Goal: Information Seeking & Learning: Learn about a topic

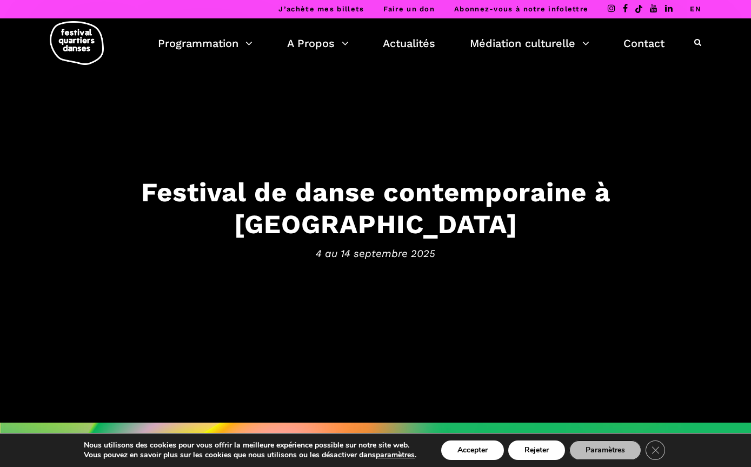
click at [699, 5] on link "EN" at bounding box center [695, 9] width 11 height 8
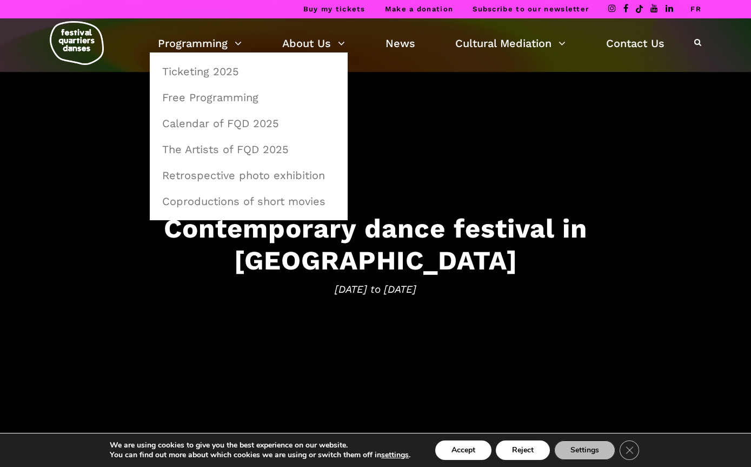
click at [217, 102] on link "Free Programming" at bounding box center [249, 97] width 186 height 25
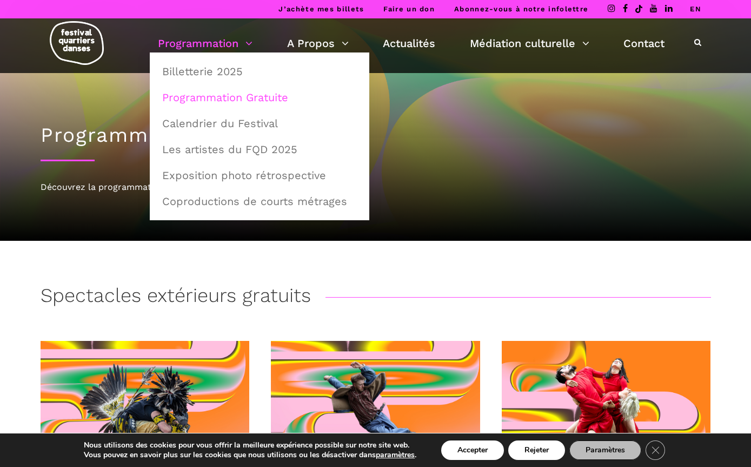
click at [217, 47] on link "Programmation" at bounding box center [205, 43] width 95 height 18
click at [257, 125] on link "Calendrier du Festival" at bounding box center [260, 123] width 208 height 25
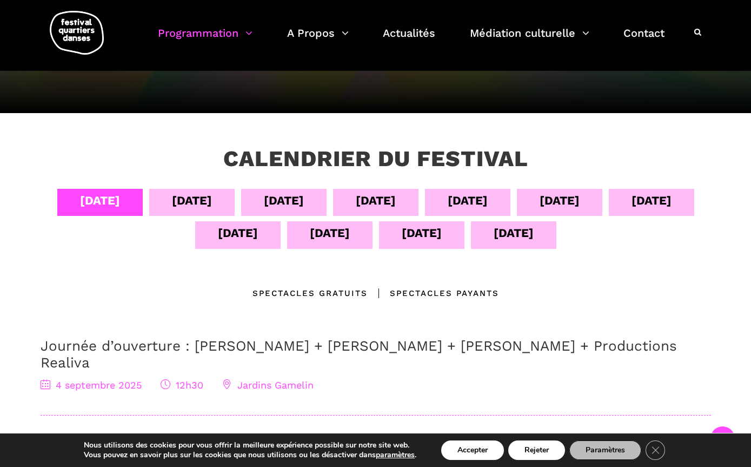
scroll to position [94, 0]
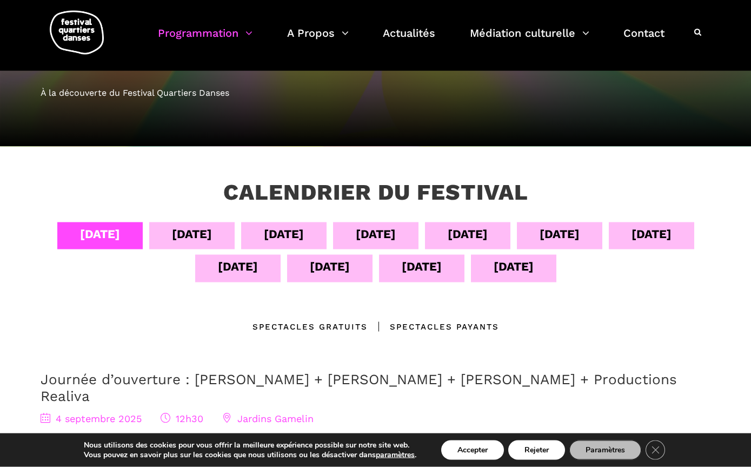
click at [183, 229] on div "[DATE]" at bounding box center [192, 233] width 40 height 19
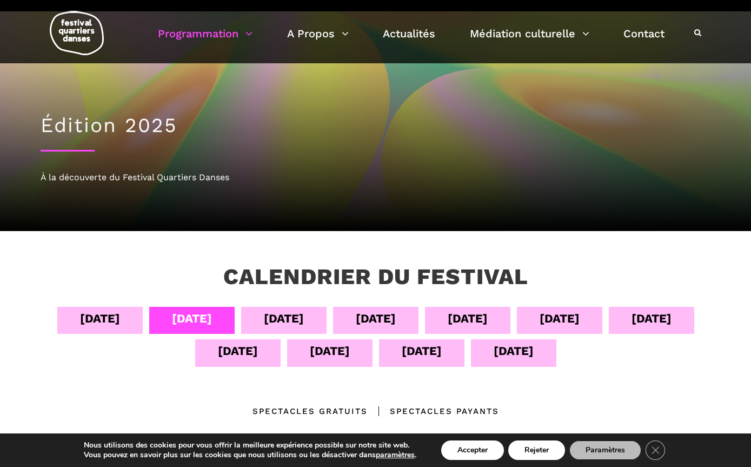
scroll to position [0, 0]
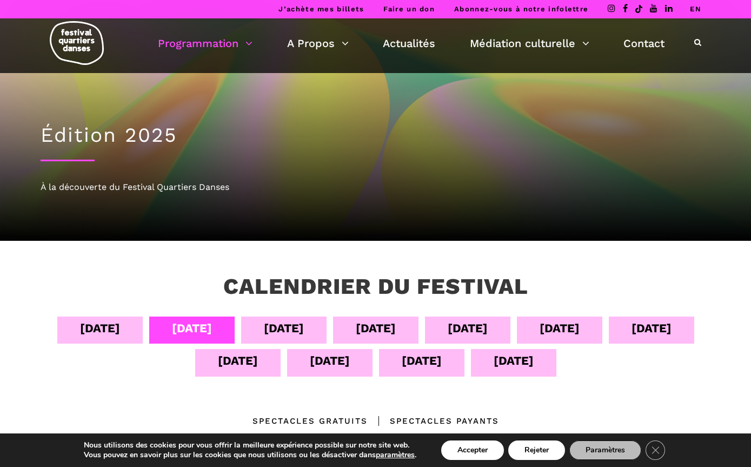
click at [280, 339] on div "[DATE]" at bounding box center [283, 329] width 85 height 27
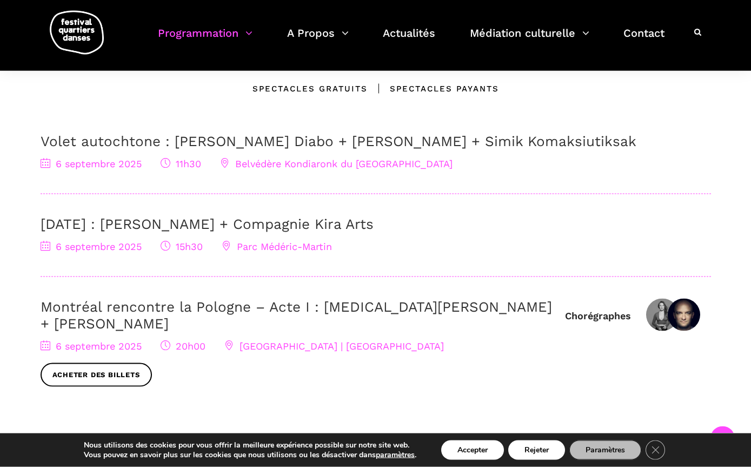
scroll to position [333, 0]
click at [308, 247] on span "Parc Médéric-Martin" at bounding box center [277, 245] width 110 height 11
click at [294, 252] on div "[DATE] 15h30 [GEOGRAPHIC_DATA]-Martin" at bounding box center [376, 246] width 671 height 16
click at [117, 240] on span "6 septembre 2025" at bounding box center [91, 245] width 101 height 11
